Goal: Information Seeking & Learning: Find specific fact

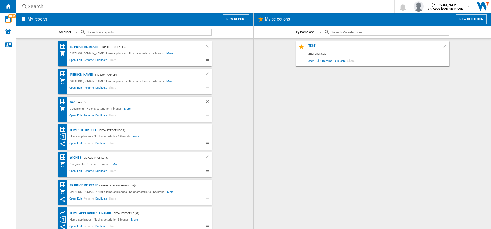
click at [82, 8] on div "Search" at bounding box center [205, 6] width 354 height 7
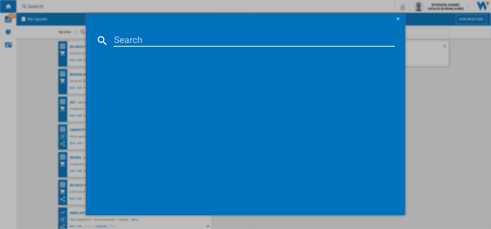
click at [118, 36] on input at bounding box center [255, 40] width 282 height 12
paste input "RCB632E2MX"
type input "RCB632E2MX"
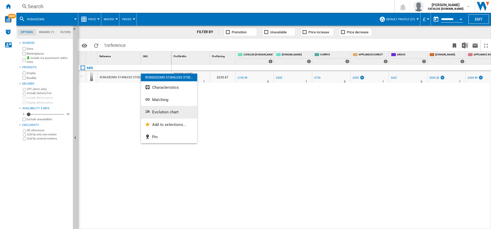
click at [167, 113] on span "Evolution chart" at bounding box center [165, 112] width 26 height 5
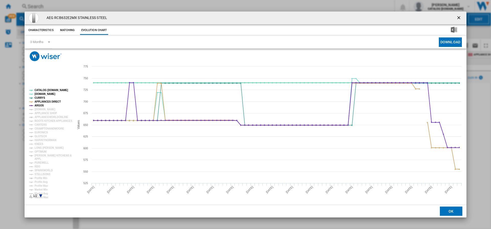
click at [46, 90] on tspan "CATALOG [DOMAIN_NAME]" at bounding box center [52, 90] width 34 height 3
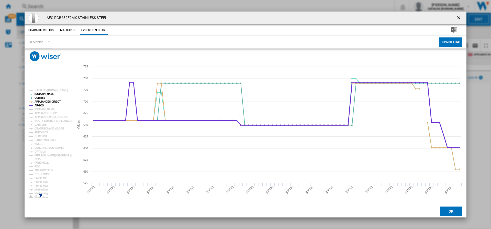
click at [38, 105] on tspan "ARGOS" at bounding box center [39, 105] width 9 height 3
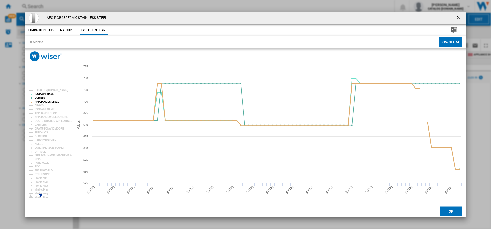
click at [45, 101] on tspan "APPLIANCES DIRECT" at bounding box center [48, 101] width 26 height 3
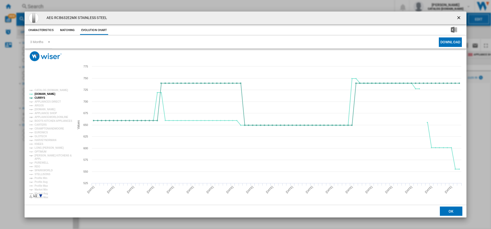
click at [193, 49] on div "Please wait... Created with Highcharts 5.0.14 Values 550 600 650 700 750 525 57…" at bounding box center [246, 127] width 442 height 156
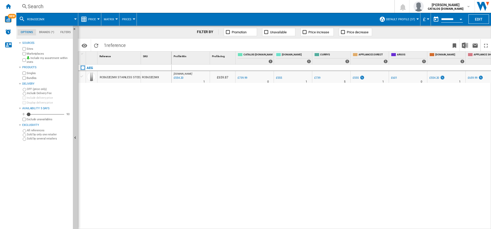
click at [181, 7] on div "Search" at bounding box center [205, 6] width 354 height 7
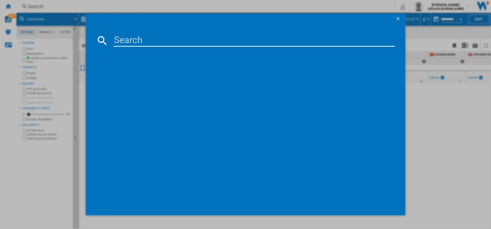
click at [128, 38] on input at bounding box center [255, 40] width 282 height 12
paste input "ORC5S331EW"
type input "ORC5S331EW"
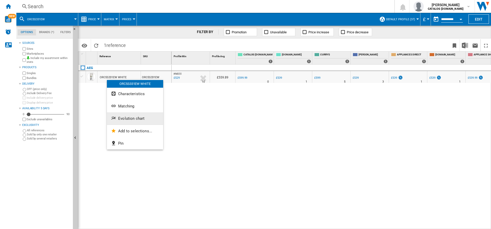
click at [132, 118] on span "Evolution chart" at bounding box center [131, 118] width 26 height 5
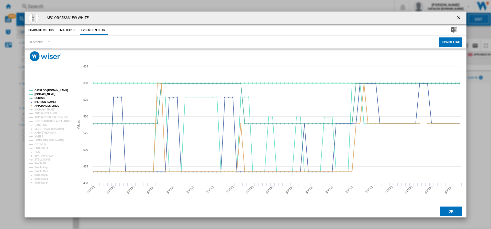
click at [53, 89] on tspan "CATALOG [DOMAIN_NAME]" at bounding box center [52, 90] width 34 height 3
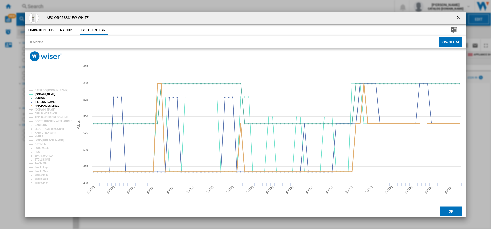
click at [52, 105] on tspan "APPLIANCES DIRECT" at bounding box center [48, 105] width 26 height 3
